Goal: Transaction & Acquisition: Purchase product/service

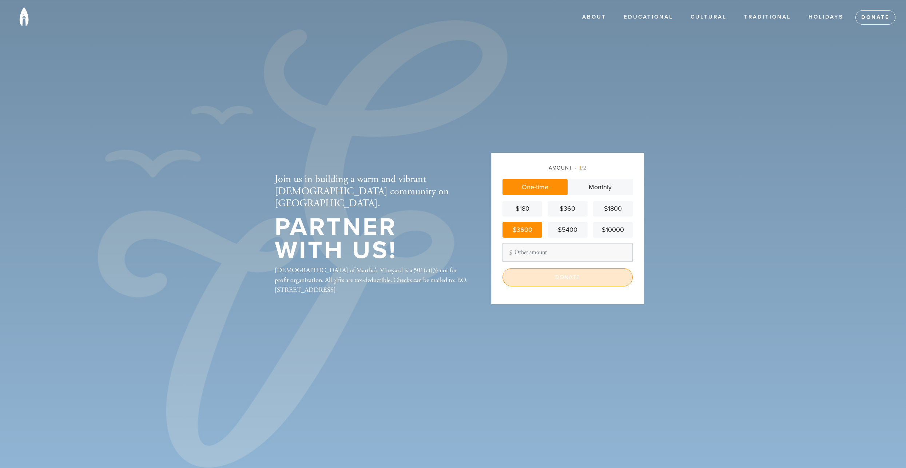
click at [557, 279] on input "Donate" at bounding box center [568, 277] width 130 height 18
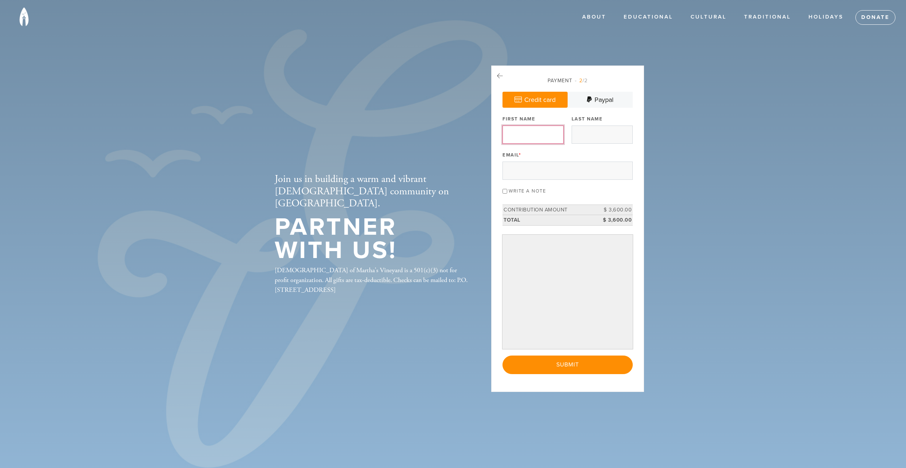
click at [546, 137] on input "First Name" at bounding box center [533, 135] width 61 height 18
type input "Andrew"
type input "Frackman"
type input "afrackman@omm.com"
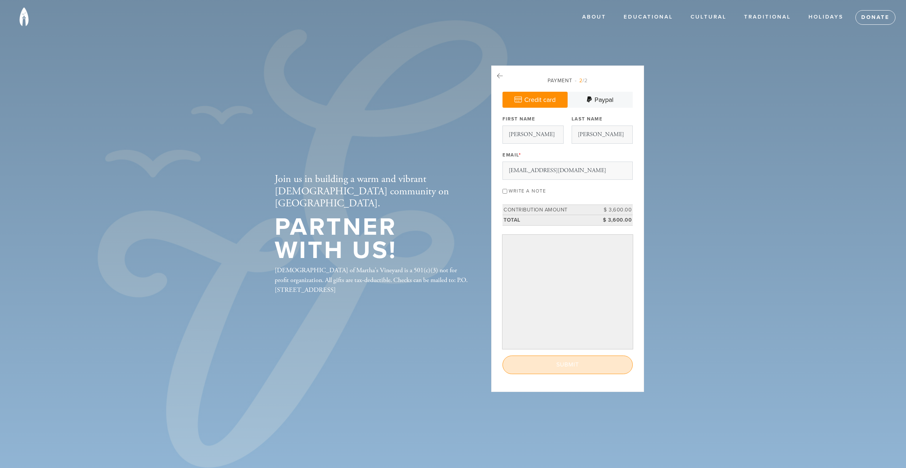
click at [577, 367] on input "Submit" at bounding box center [568, 365] width 130 height 18
